Goal: Information Seeking & Learning: Learn about a topic

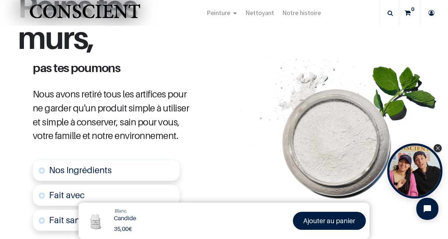
scroll to position [349, 0]
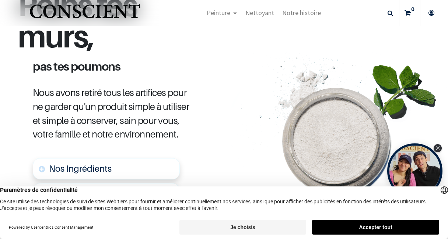
click at [231, 230] on button "Je choisis" at bounding box center [242, 227] width 127 height 15
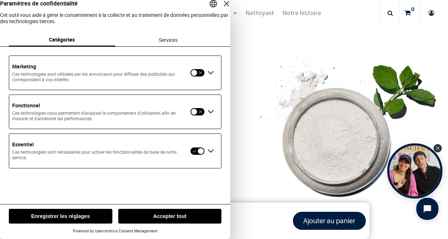
click at [192, 155] on div at bounding box center [197, 151] width 15 height 8
click at [172, 46] on div "Services" at bounding box center [168, 40] width 106 height 13
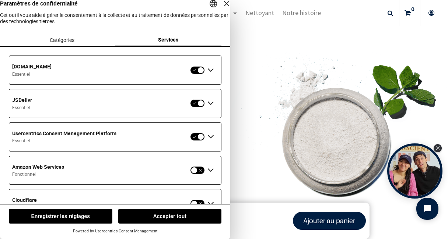
click at [207, 109] on div "Étendre JSDelivr" at bounding box center [211, 104] width 12 height 12
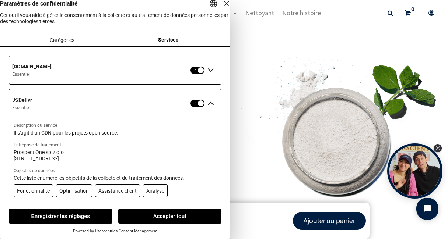
click at [207, 109] on div "Réduire JSDelivr" at bounding box center [211, 104] width 12 height 12
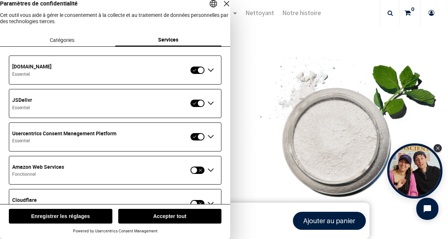
click at [221, 9] on div "Fermer la couche" at bounding box center [226, 4] width 10 height 10
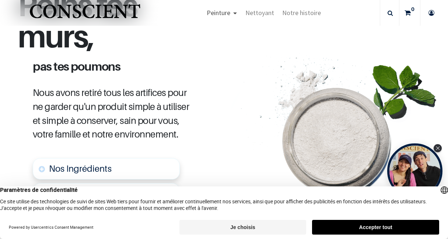
scroll to position [0, 0]
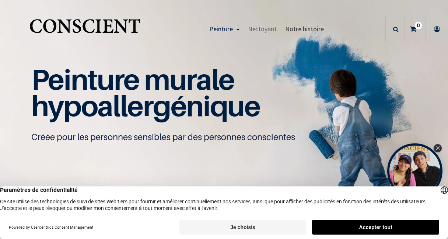
click at [295, 33] on span "Notre histoire" at bounding box center [304, 29] width 39 height 8
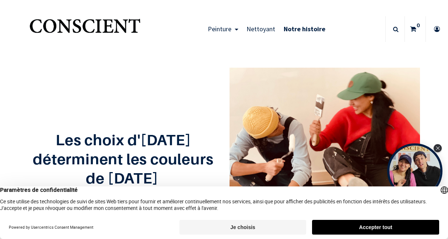
click at [218, 28] on span "Peinture" at bounding box center [220, 29] width 24 height 8
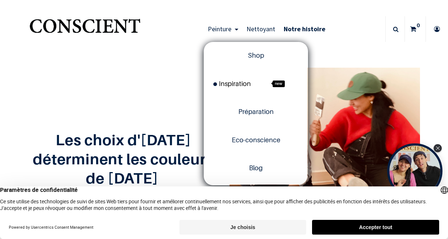
click at [231, 82] on span "Inspiration" at bounding box center [232, 84] width 38 height 8
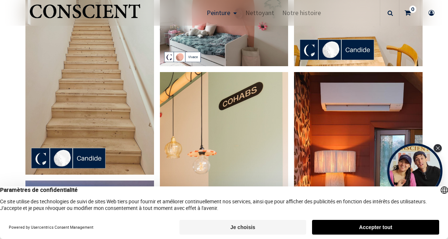
scroll to position [285, 0]
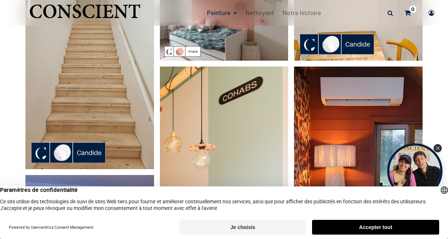
click at [63, 144] on img at bounding box center [89, 55] width 129 height 228
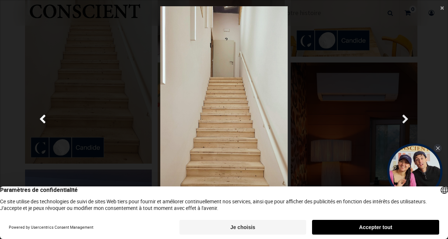
click at [407, 116] on span "Suivante" at bounding box center [405, 120] width 7 height 14
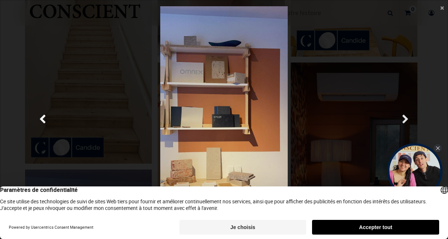
click at [406, 120] on span "Suivante" at bounding box center [405, 120] width 7 height 14
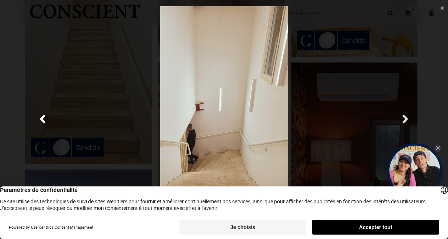
click at [406, 125] on span "Suivante" at bounding box center [405, 120] width 7 height 14
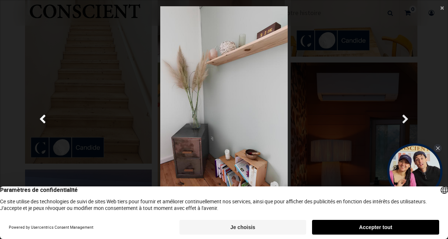
click at [402, 123] on span "Suivante" at bounding box center [405, 120] width 7 height 14
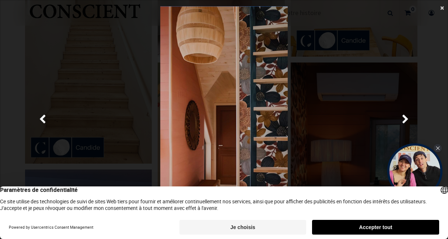
click at [441, 9] on span "×" at bounding box center [442, 8] width 4 height 10
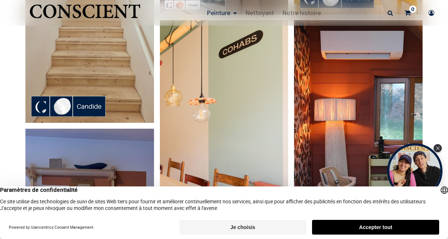
scroll to position [333, 0]
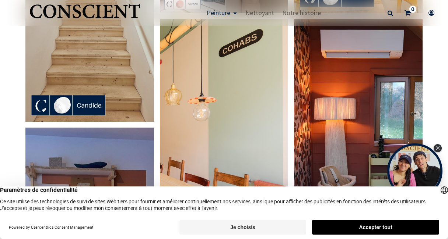
click at [95, 98] on img at bounding box center [89, 8] width 129 height 228
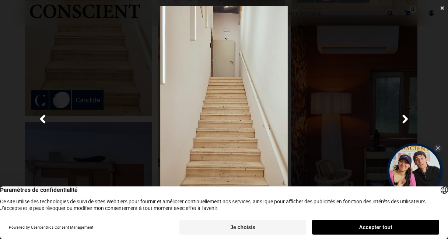
click at [442, 10] on span "×" at bounding box center [442, 8] width 4 height 10
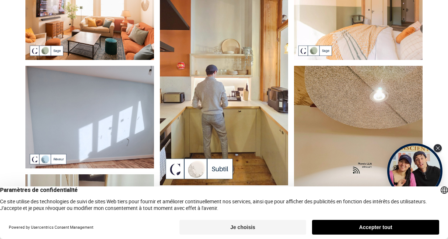
scroll to position [0, 0]
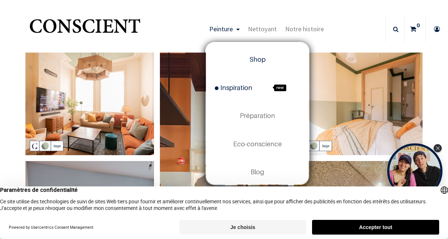
click at [258, 58] on span "Shop" at bounding box center [257, 60] width 16 height 8
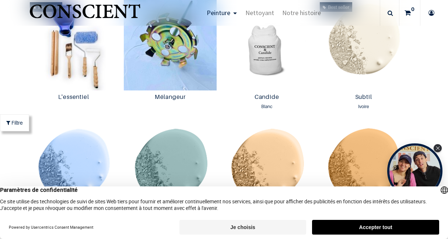
scroll to position [408, 0]
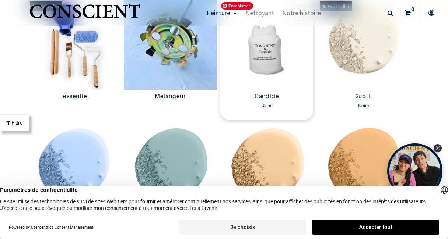
click at [264, 68] on img at bounding box center [266, 44] width 93 height 91
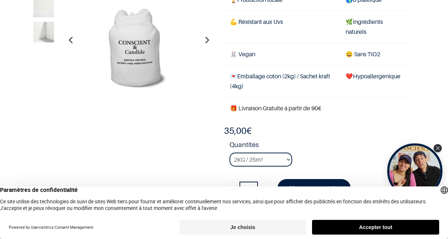
scroll to position [69, 0]
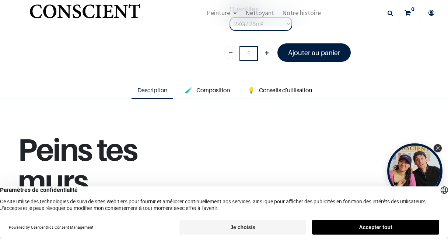
scroll to position [208, 0]
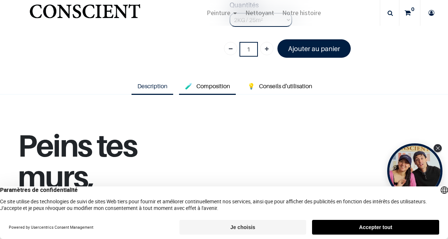
click at [212, 80] on link "🧪 Composition" at bounding box center [207, 86] width 57 height 17
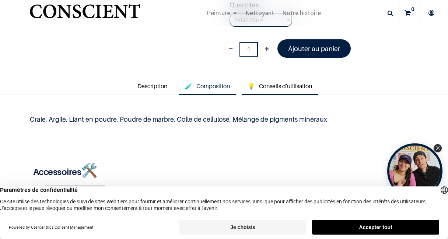
click at [279, 84] on span "Conseils d'utilisation" at bounding box center [285, 86] width 53 height 7
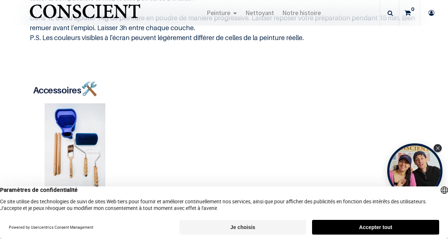
scroll to position [147, 0]
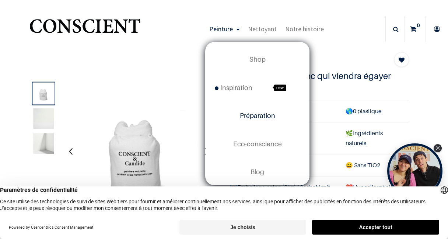
click at [255, 119] on span "Préparation" at bounding box center [257, 116] width 35 height 8
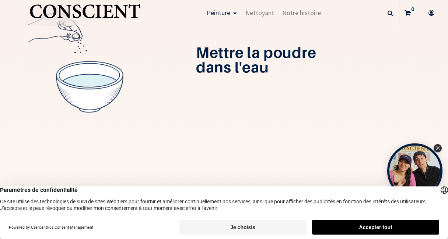
scroll to position [247, 0]
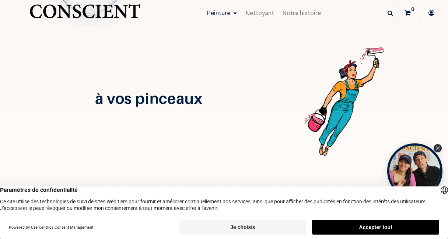
click at [31, 133] on div "à vos pinceaux" at bounding box center [223, 99] width 403 height 135
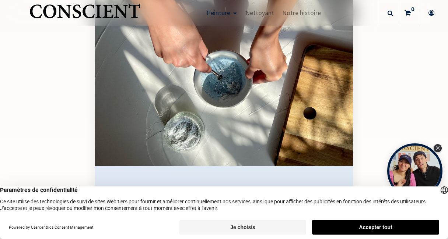
scroll to position [811, 0]
